Goal: Transaction & Acquisition: Purchase product/service

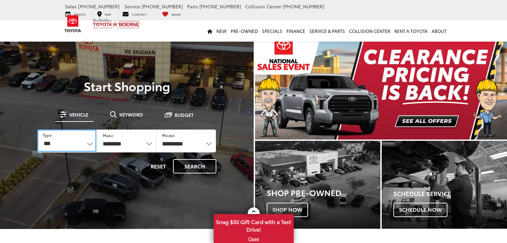
click at [87, 143] on select "*** *** **** *********" at bounding box center [66, 141] width 59 height 22
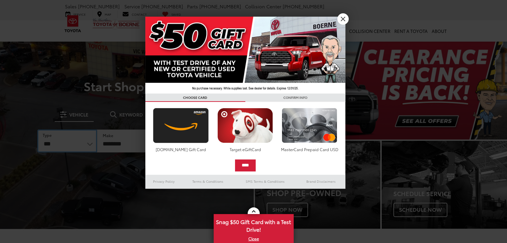
select select "******"
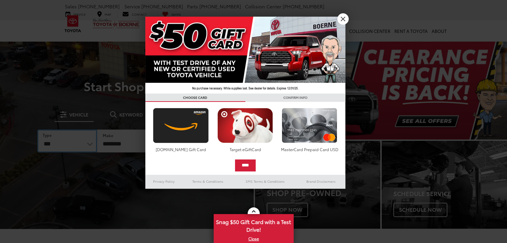
click at [37, 130] on select "*** *** **** *********" at bounding box center [67, 141] width 60 height 23
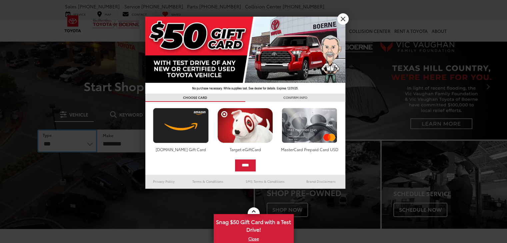
select select
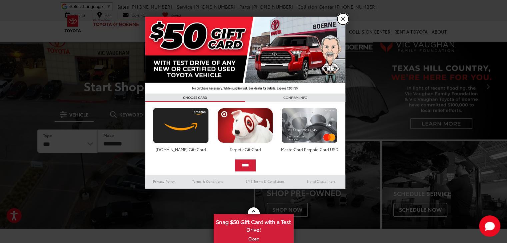
click at [342, 20] on link "X" at bounding box center [342, 18] width 11 height 11
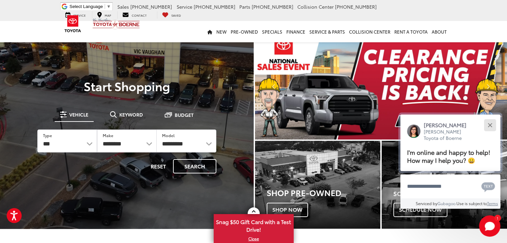
click at [491, 125] on div "Close" at bounding box center [490, 125] width 4 height 4
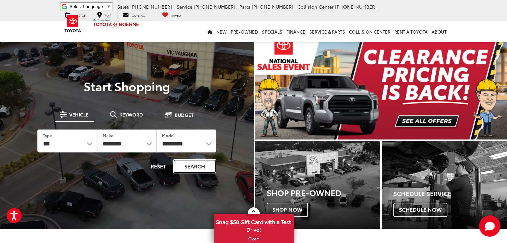
click at [194, 164] on button "Search" at bounding box center [194, 166] width 43 height 14
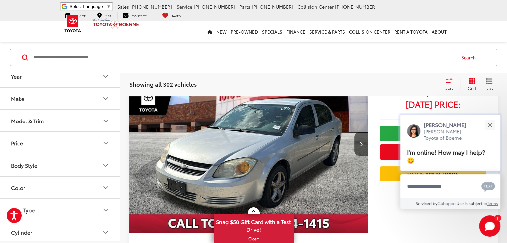
scroll to position [69, 0]
click at [491, 123] on div "Close" at bounding box center [490, 125] width 4 height 4
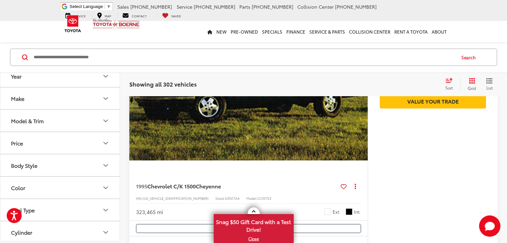
scroll to position [2288, 0]
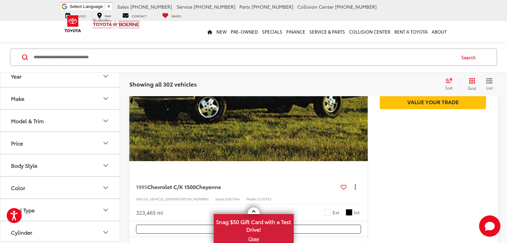
click at [104, 96] on icon "Make" at bounding box center [106, 98] width 8 height 8
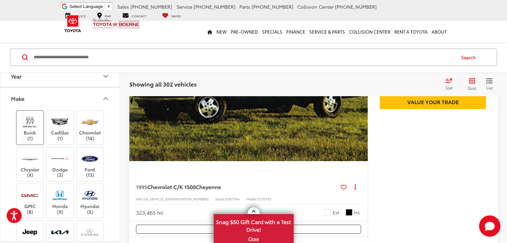
click at [30, 133] on label "Buick (1)" at bounding box center [30, 127] width 27 height 27
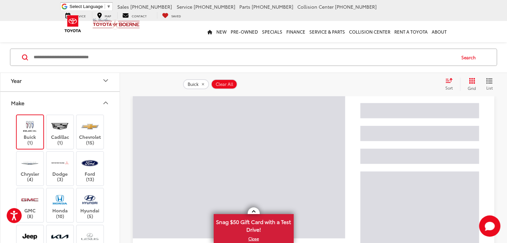
scroll to position [27, 0]
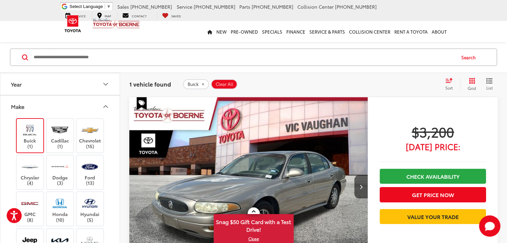
click at [25, 127] on img at bounding box center [30, 130] width 18 height 16
click at [61, 135] on img at bounding box center [60, 130] width 18 height 16
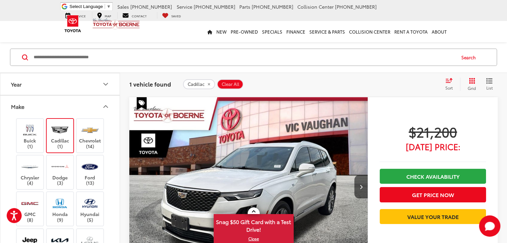
click at [61, 135] on img at bounding box center [60, 130] width 18 height 16
click at [88, 139] on label "Chevrolet (14)" at bounding box center [90, 135] width 27 height 27
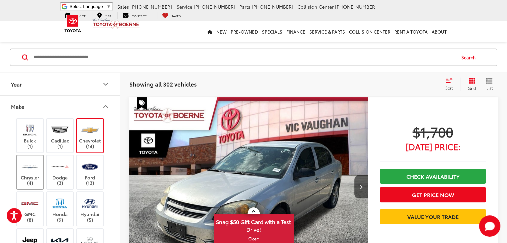
click at [34, 170] on img at bounding box center [30, 167] width 18 height 16
click at [56, 174] on label "Dodge (3)" at bounding box center [60, 172] width 27 height 27
click at [86, 175] on label "Ford (13)" at bounding box center [90, 172] width 27 height 27
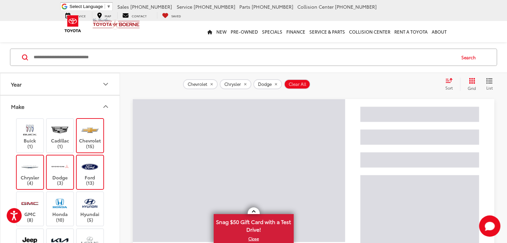
scroll to position [65, 0]
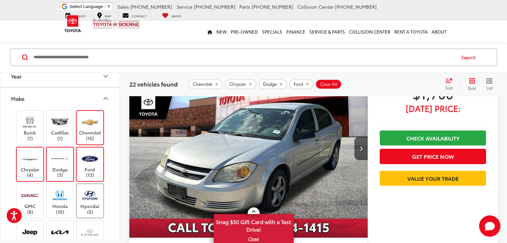
click at [87, 202] on img at bounding box center [90, 196] width 18 height 16
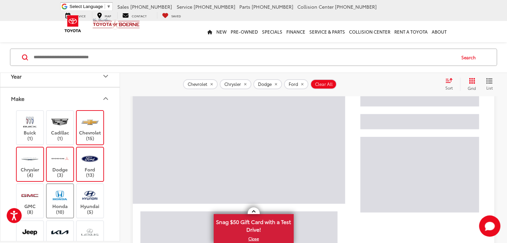
scroll to position [28, 0]
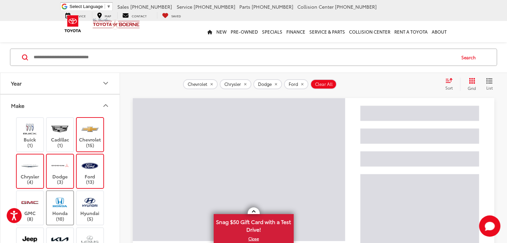
click at [52, 202] on img at bounding box center [60, 203] width 18 height 16
click at [34, 204] on img at bounding box center [30, 203] width 18 height 16
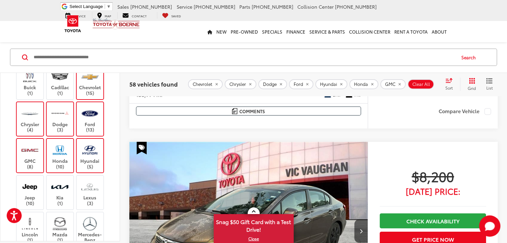
scroll to position [2396, 0]
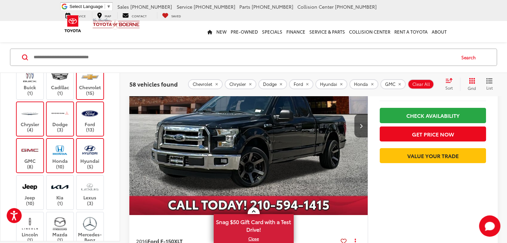
scroll to position [4966, 0]
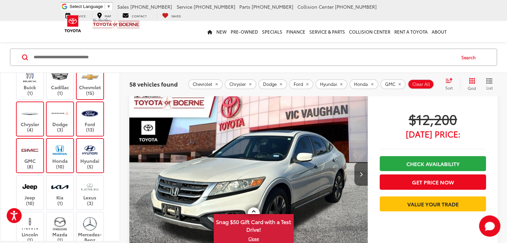
scroll to position [37, 0]
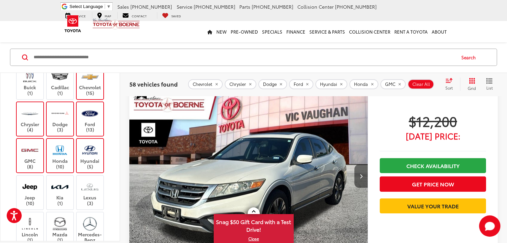
click at [354, 165] on button "Next image" at bounding box center [360, 176] width 13 height 23
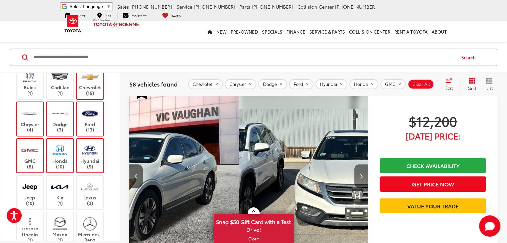
click at [354, 165] on button "Next image" at bounding box center [360, 176] width 13 height 23
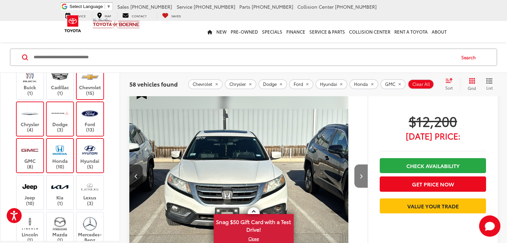
click at [354, 165] on button "Next image" at bounding box center [360, 176] width 13 height 23
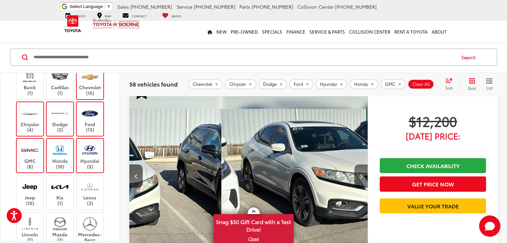
scroll to position [0, 389]
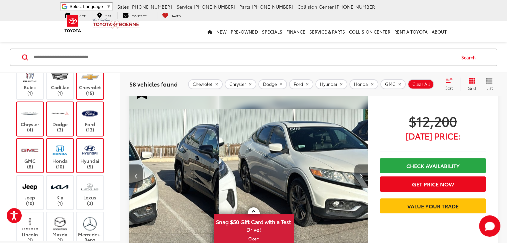
click at [354, 165] on button "Next image" at bounding box center [360, 176] width 13 height 23
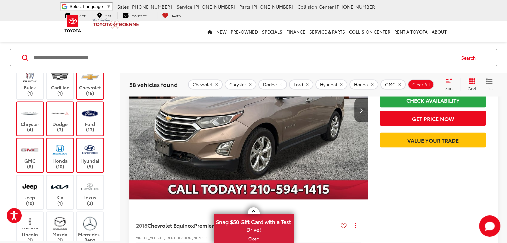
scroll to position [1307, 0]
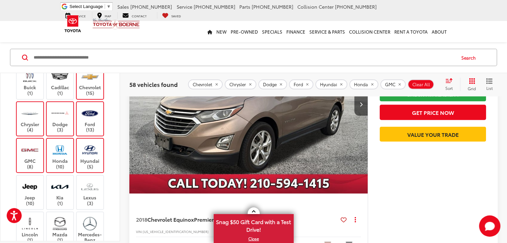
drag, startPoint x: 90, startPoint y: 151, endPoint x: 89, endPoint y: 128, distance: 23.4
click at [90, 151] on img at bounding box center [90, 150] width 18 height 16
click at [89, 128] on label "Ford (13)" at bounding box center [90, 119] width 27 height 27
click at [44, 102] on div "Chevrolet (15)" at bounding box center [30, 119] width 28 height 35
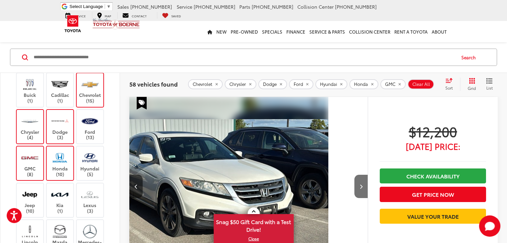
click at [70, 118] on label "Dodge (3)" at bounding box center [60, 126] width 27 height 27
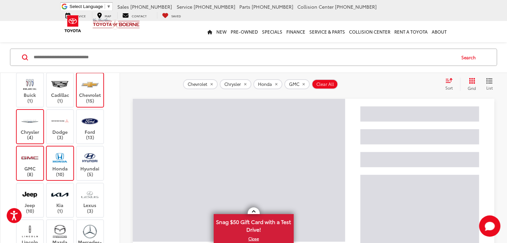
scroll to position [27, 0]
click at [57, 152] on img at bounding box center [60, 158] width 18 height 16
click at [35, 160] on img at bounding box center [30, 158] width 18 height 16
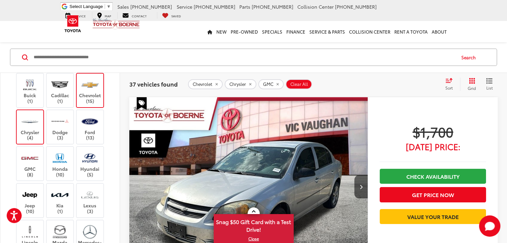
click at [86, 94] on label "Chevrolet (15)" at bounding box center [90, 90] width 27 height 27
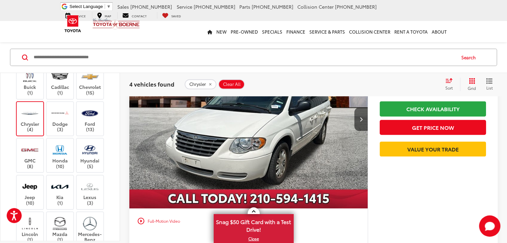
scroll to position [729, 0]
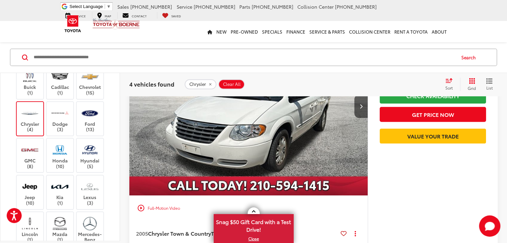
click at [37, 106] on img at bounding box center [30, 114] width 18 height 16
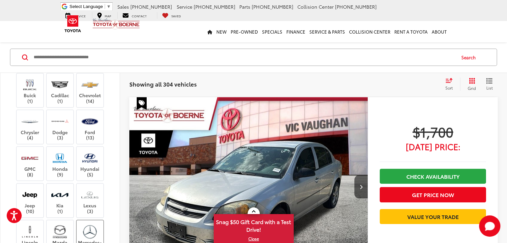
scroll to position [75, 0]
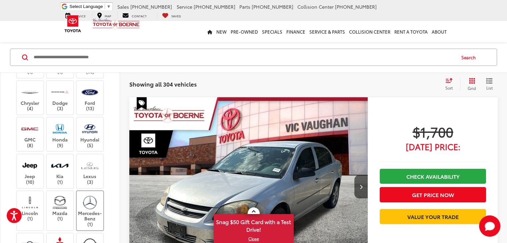
click at [90, 204] on img at bounding box center [90, 203] width 18 height 16
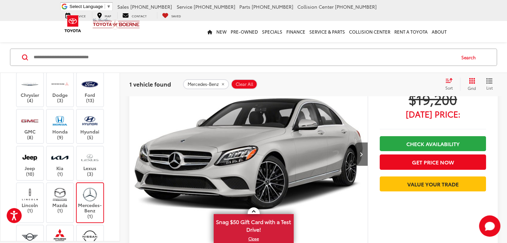
scroll to position [59, 0]
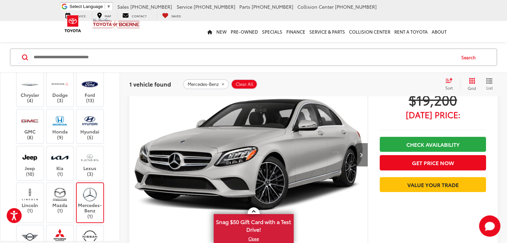
click at [354, 143] on button "Next image" at bounding box center [360, 154] width 13 height 23
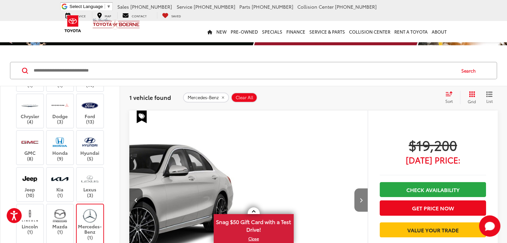
scroll to position [12, 0]
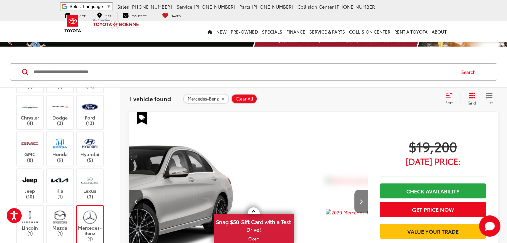
click at [354, 190] on button "Next image" at bounding box center [360, 201] width 13 height 23
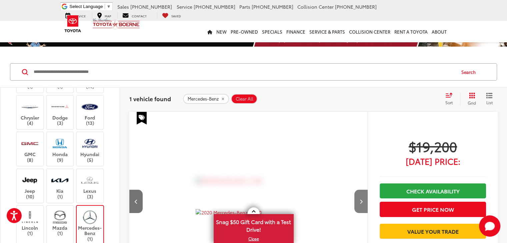
click at [354, 190] on button "Next image" at bounding box center [360, 201] width 13 height 23
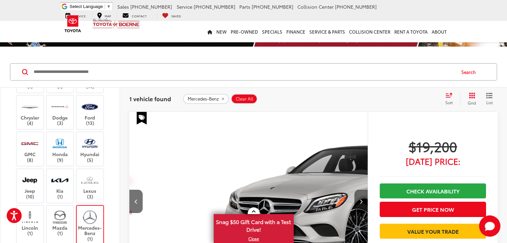
click at [354, 190] on button "Next image" at bounding box center [360, 201] width 13 height 23
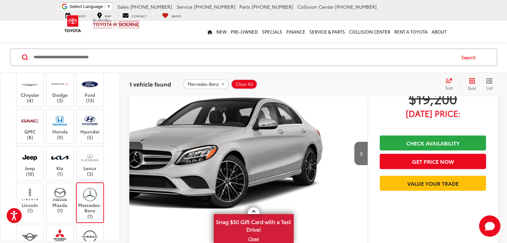
scroll to position [60, 0]
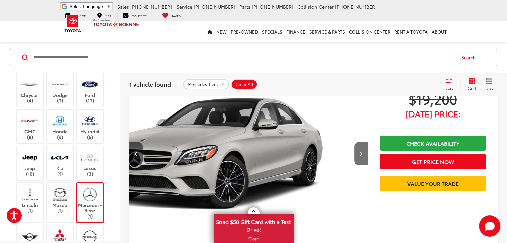
click at [100, 198] on label "Mercedes-Benz (1)" at bounding box center [90, 203] width 27 height 33
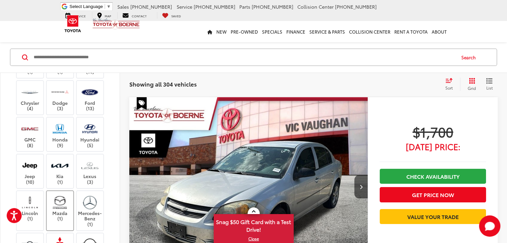
scroll to position [169, 0]
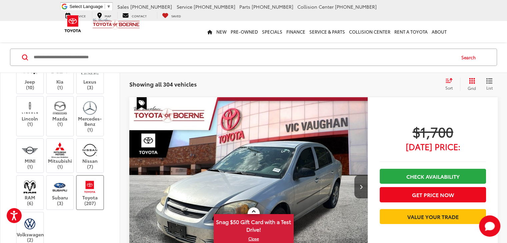
click at [95, 187] on img at bounding box center [90, 187] width 18 height 16
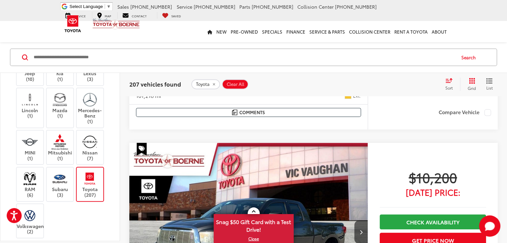
scroll to position [259, 0]
click at [359, 230] on icon "Next image" at bounding box center [360, 232] width 3 height 5
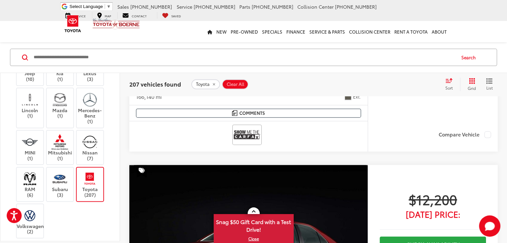
scroll to position [847, 0]
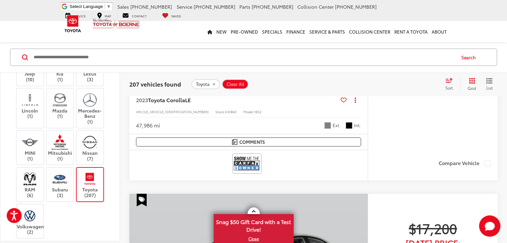
scroll to position [2327, 0]
click at [452, 83] on icon "Select sort value" at bounding box center [448, 80] width 7 height 5
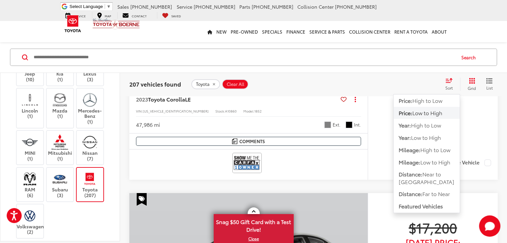
click at [425, 113] on span "Low to High" at bounding box center [427, 113] width 30 height 8
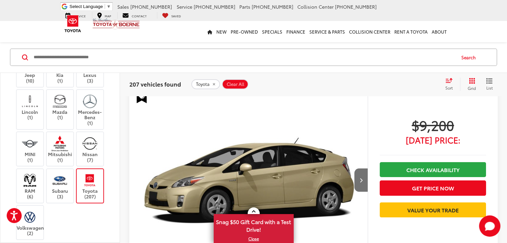
scroll to position [288, 0]
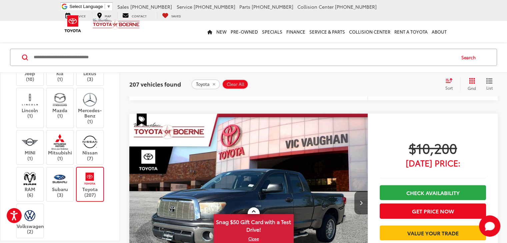
click at [227, 158] on img "2011 Toyota Tundra Grade 4.6L V8 0" at bounding box center [248, 203] width 239 height 179
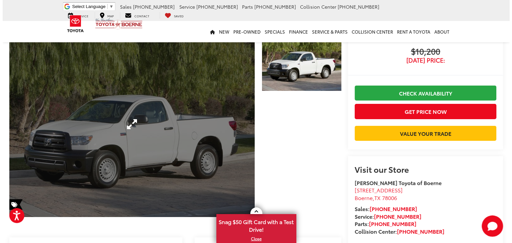
scroll to position [40, 0]
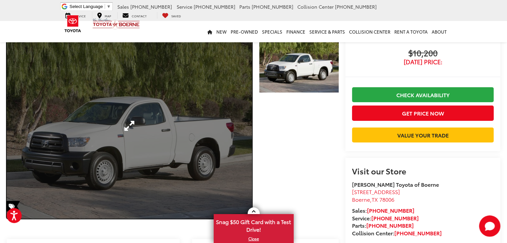
click at [220, 118] on link "Expand Photo 0" at bounding box center [129, 126] width 245 height 186
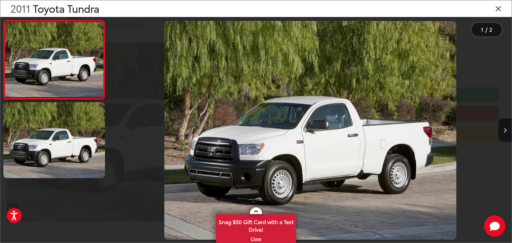
click at [313, 153] on img "2011 Toyota Tundra Grade 4.6L V8 0" at bounding box center [310, 130] width 292 height 219
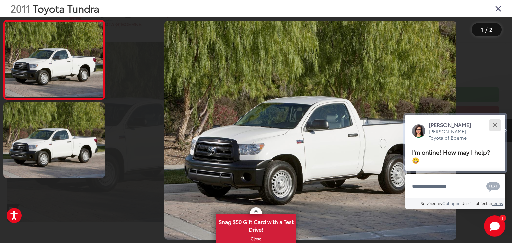
click at [496, 123] on div "Close" at bounding box center [495, 125] width 4 height 4
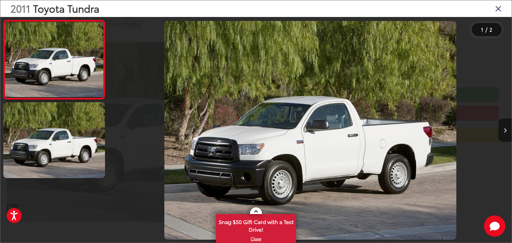
click at [506, 132] on icon "Next image" at bounding box center [505, 130] width 3 height 5
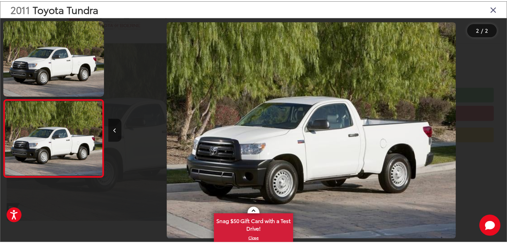
scroll to position [0, 402]
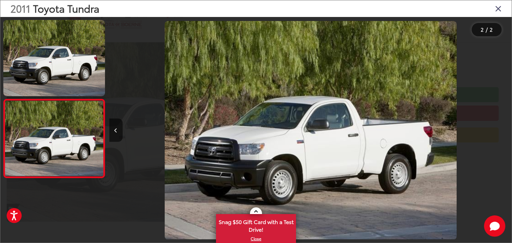
click at [506, 132] on div at bounding box center [461, 130] width 101 height 227
click at [496, 9] on icon "Close gallery" at bounding box center [498, 8] width 7 height 9
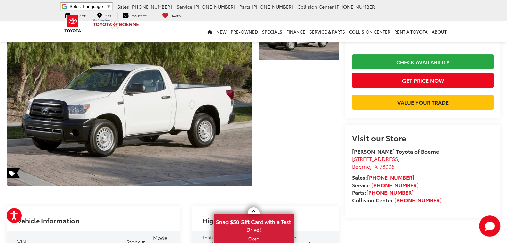
scroll to position [0, 0]
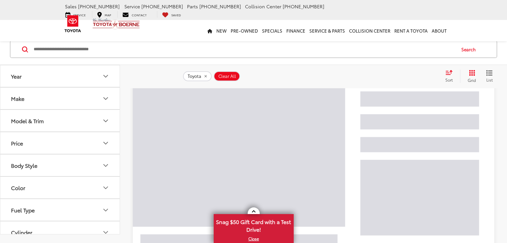
scroll to position [27, 0]
